Goal: Transaction & Acquisition: Purchase product/service

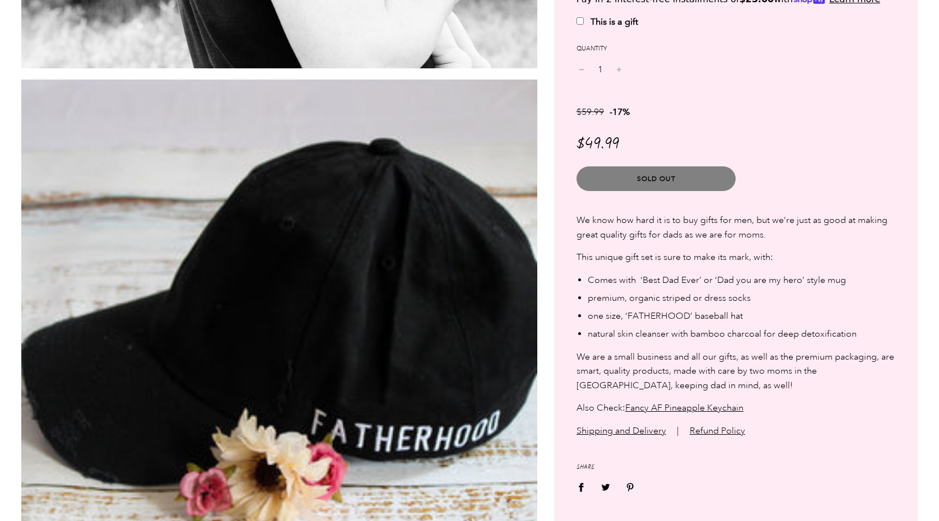
scroll to position [1564, 0]
